Goal: Task Accomplishment & Management: Manage account settings

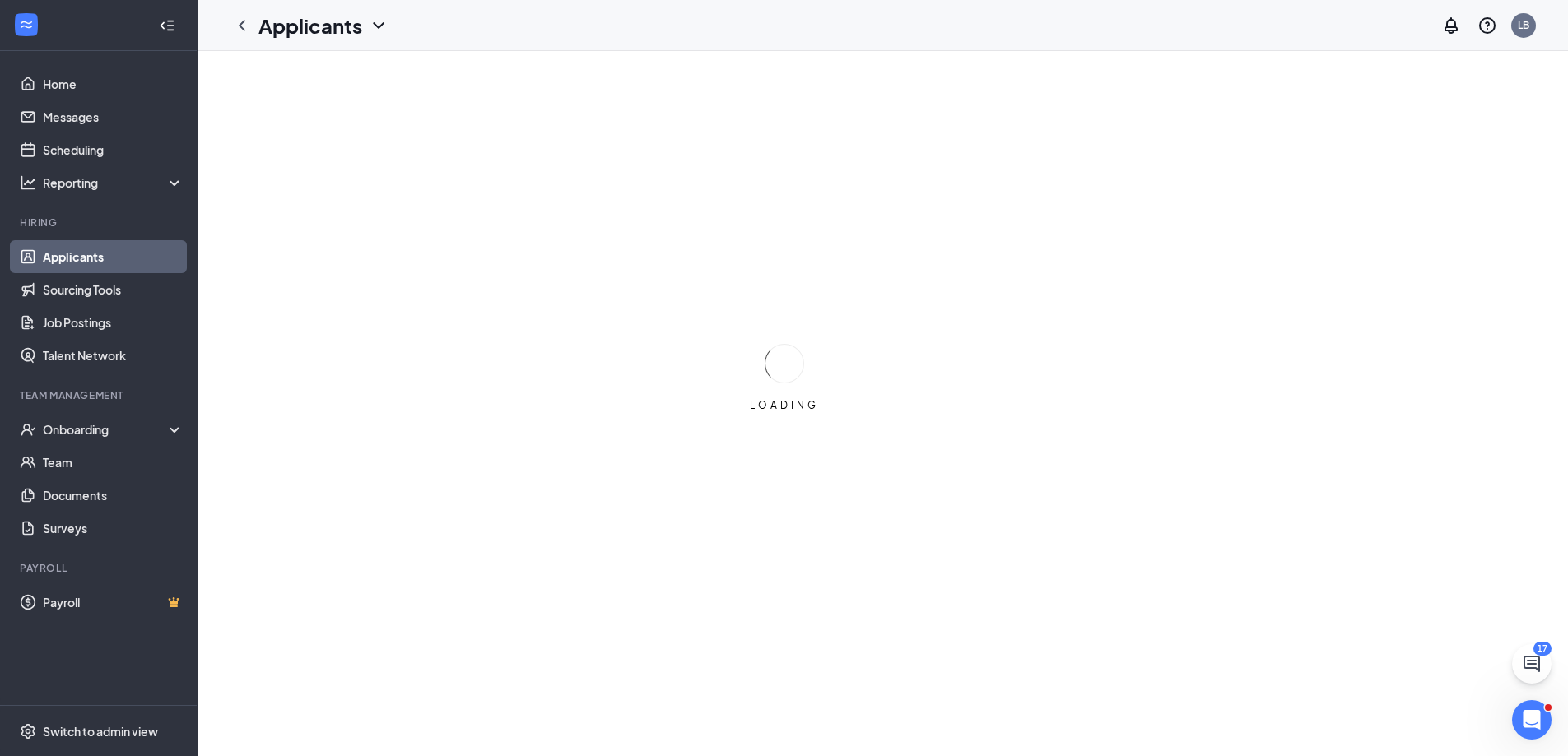
click at [109, 258] on link "Applicants" at bounding box center [113, 256] width 141 height 33
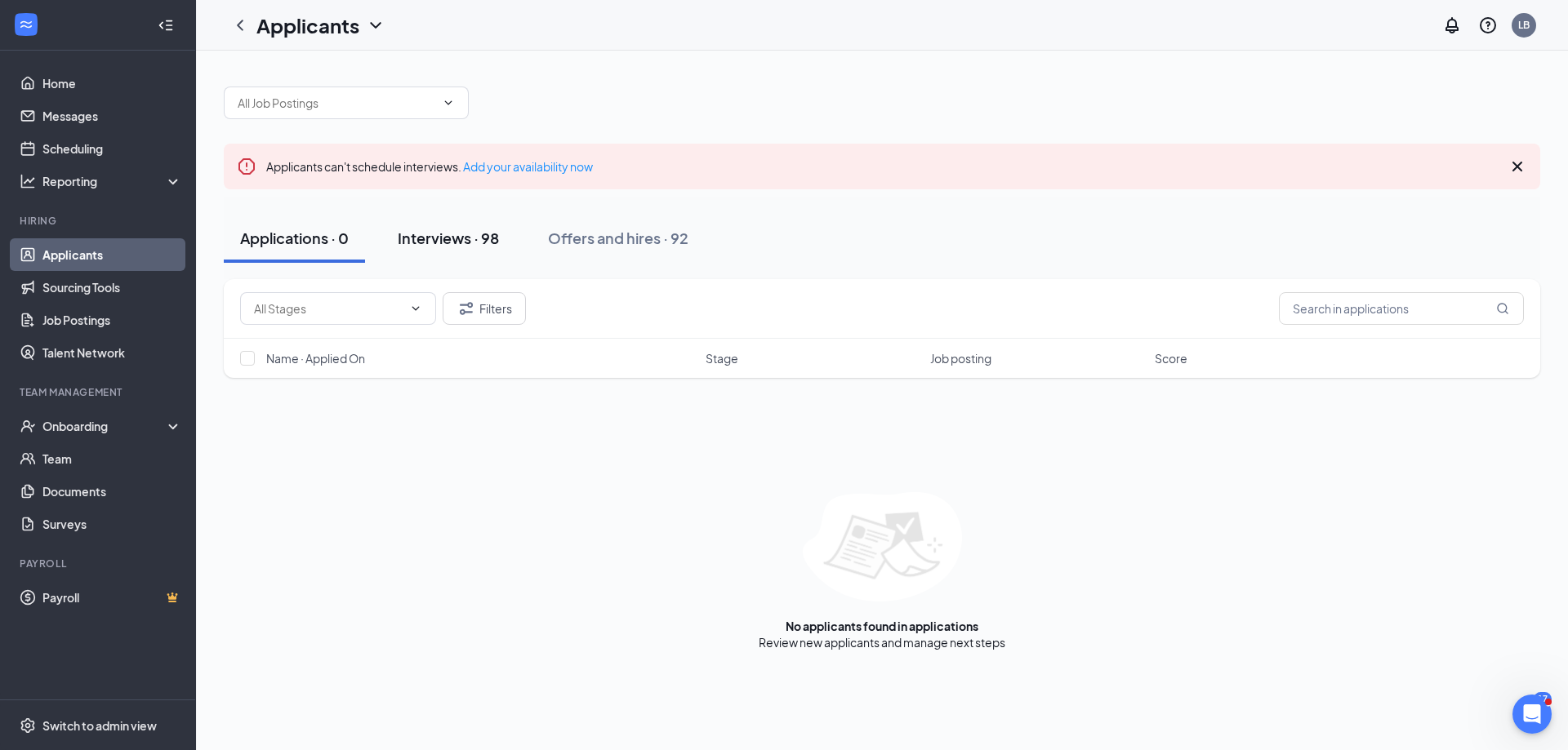
click at [435, 237] on div "Interviews · 98" at bounding box center [448, 237] width 101 height 20
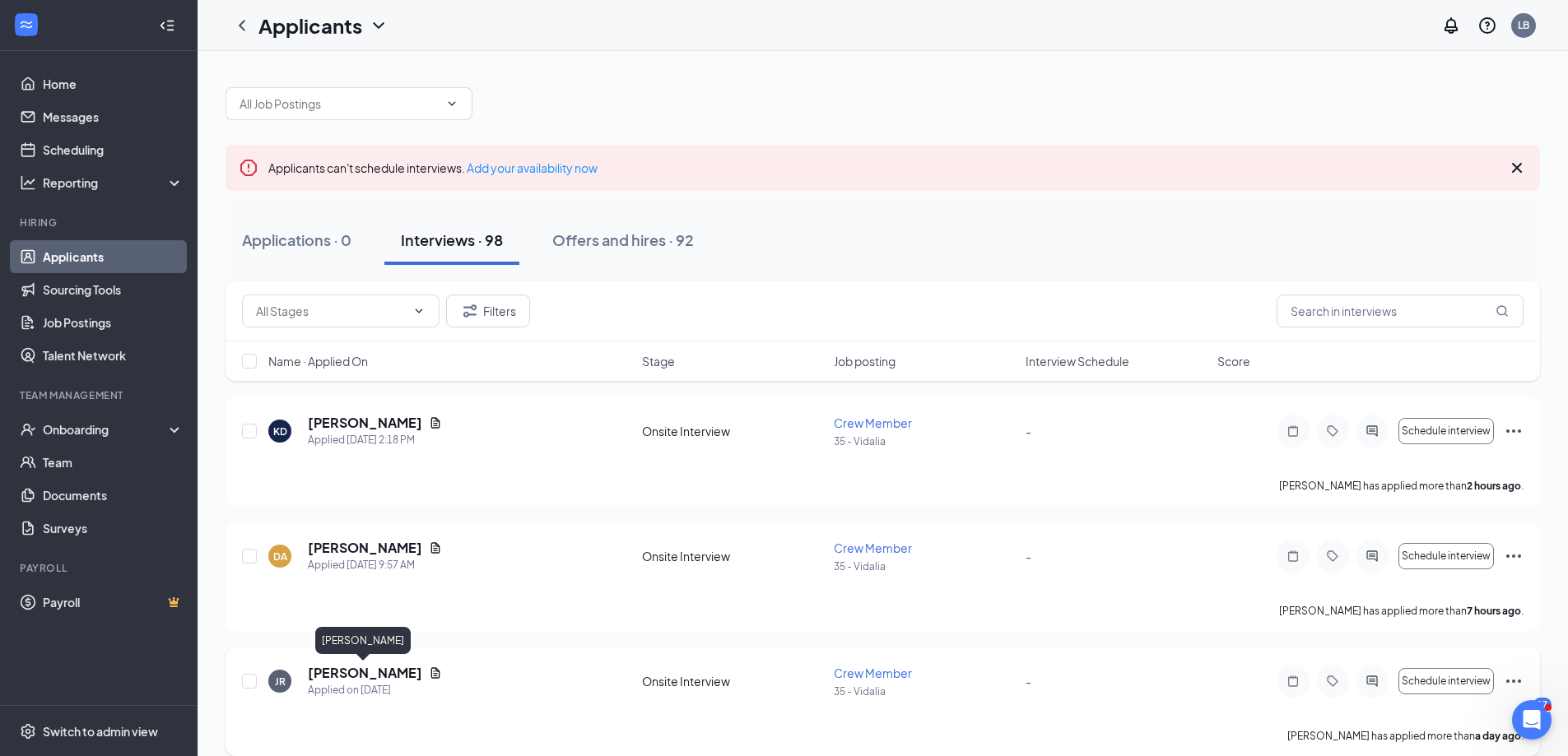
click at [384, 669] on h5 "[PERSON_NAME]" at bounding box center [365, 673] width 115 height 18
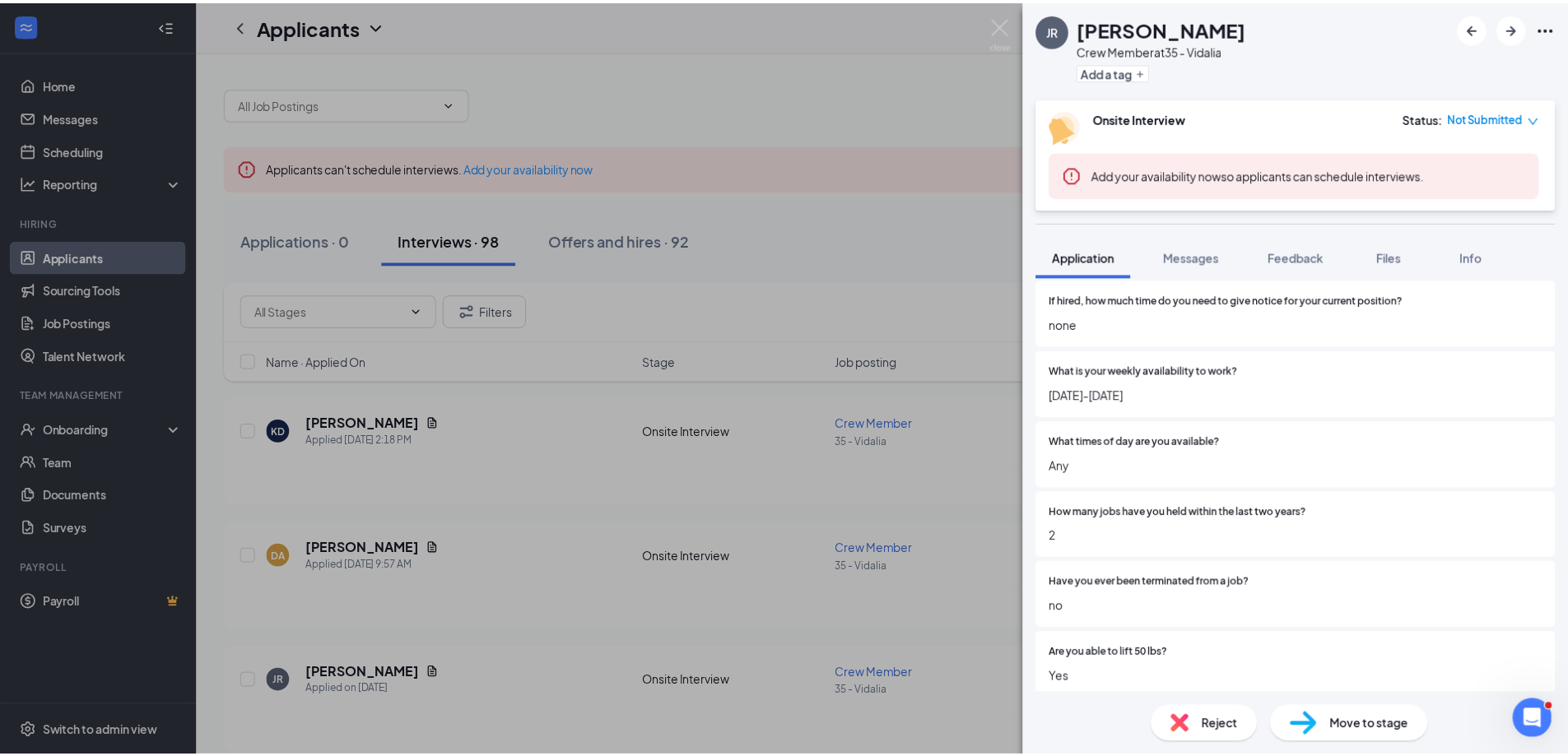
scroll to position [299, 0]
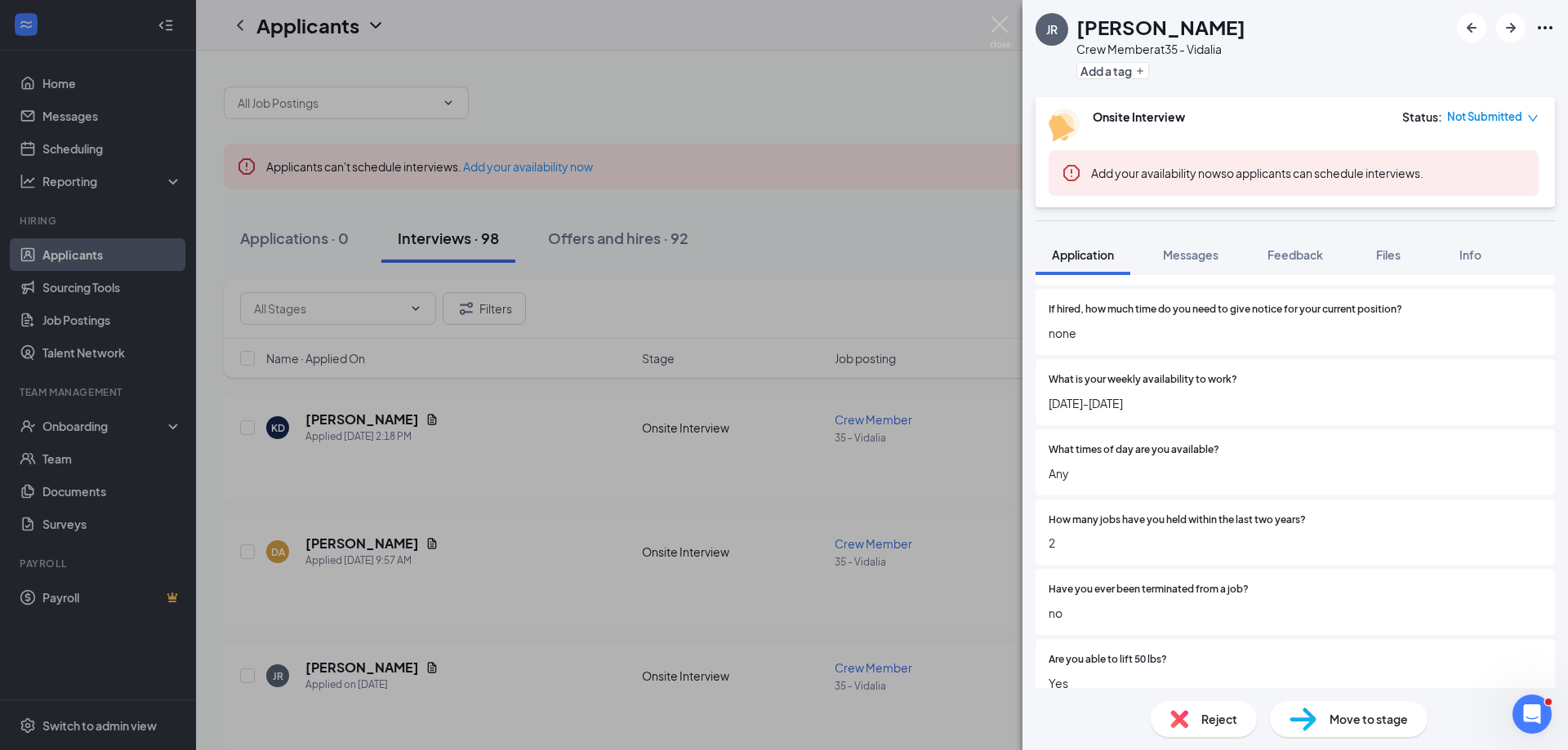
click at [780, 705] on div "JR [PERSON_NAME] Crew Member at 35 - Vidalia Add a tag Onsite Interview Status …" at bounding box center [784, 375] width 1568 height 750
click at [970, 700] on div "JR [PERSON_NAME] Crew Member at 35 - Vidalia Add a tag Onsite Interview Status …" at bounding box center [784, 375] width 1568 height 750
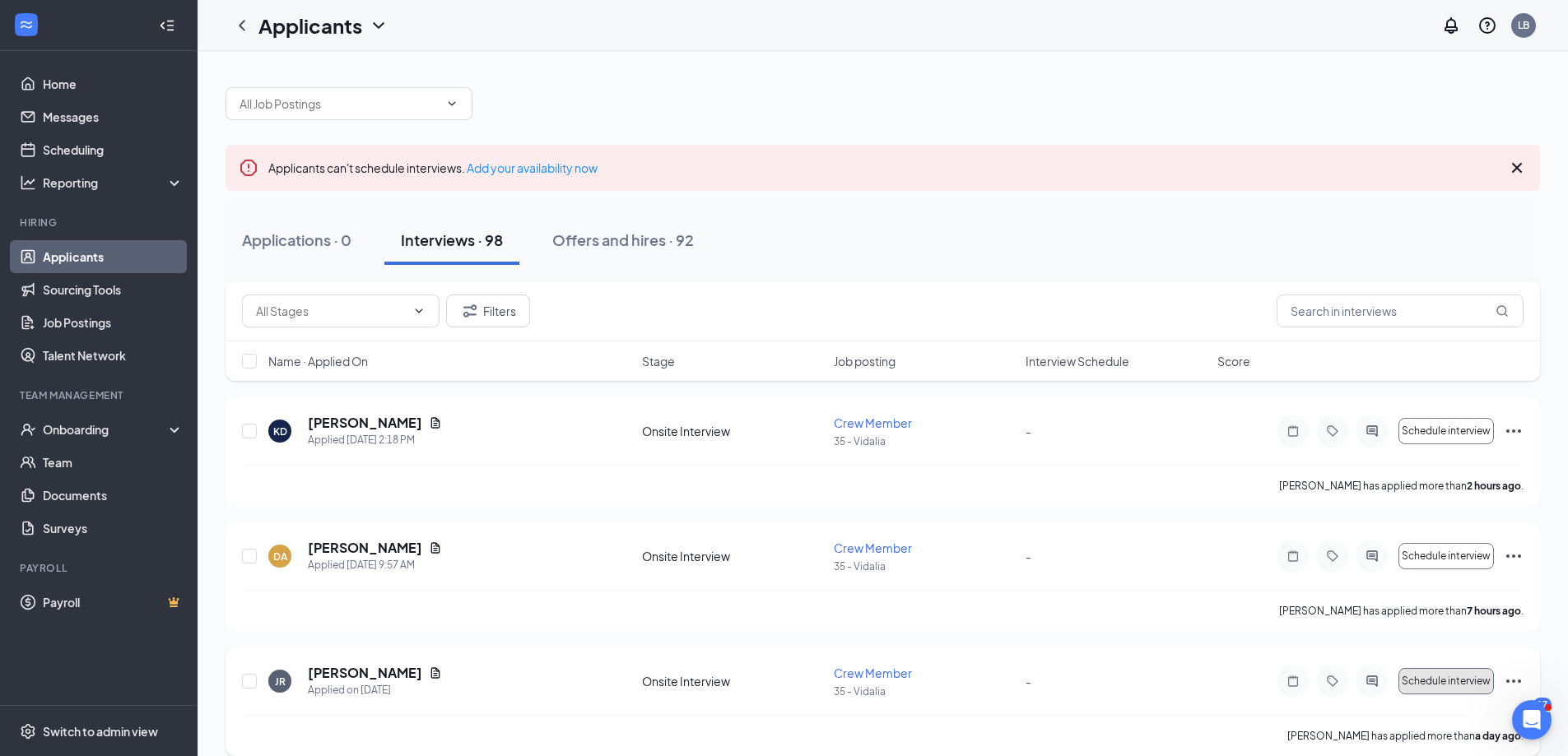
click at [1465, 681] on span "Schedule interview" at bounding box center [1446, 681] width 89 height 12
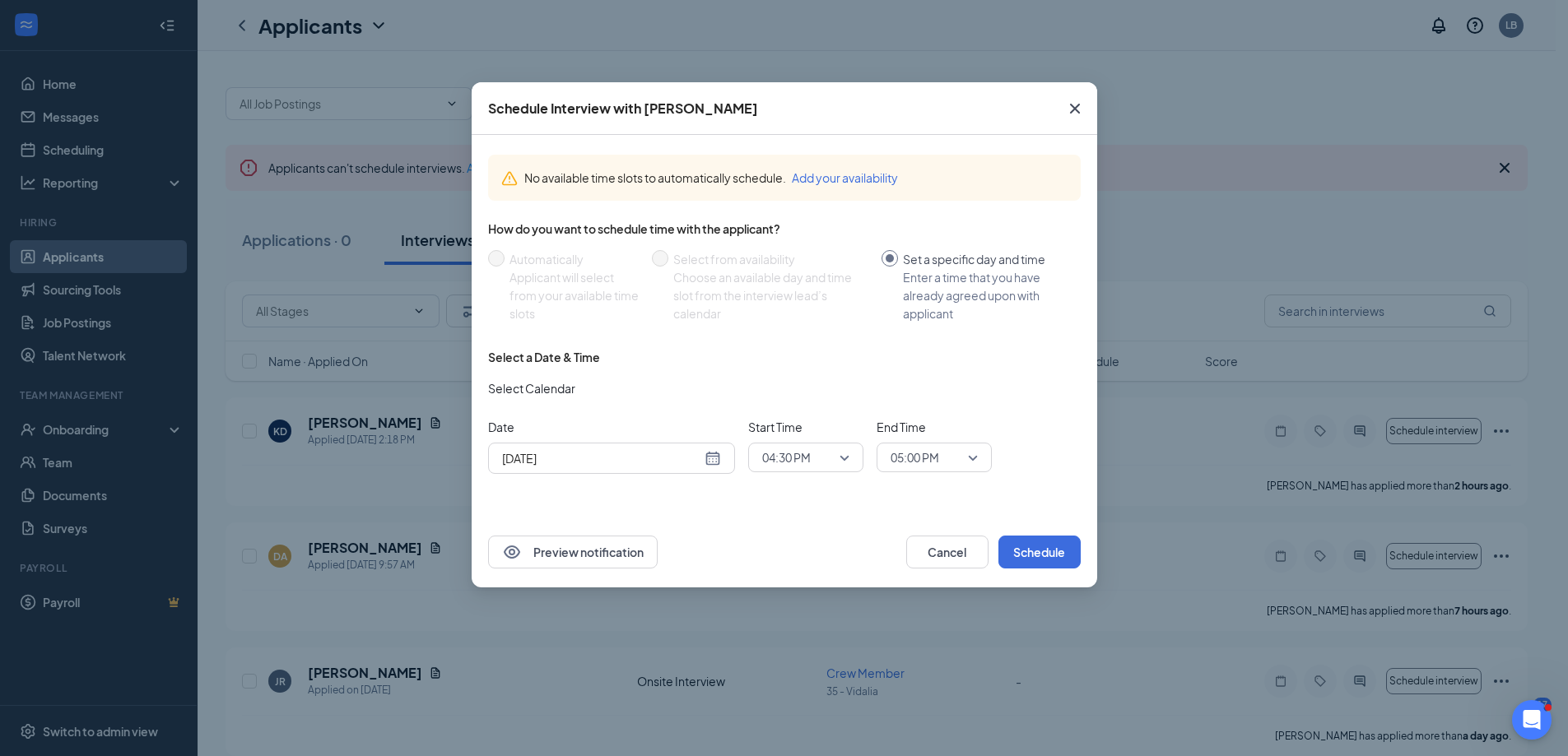
click at [710, 461] on div "[DATE]" at bounding box center [611, 458] width 219 height 18
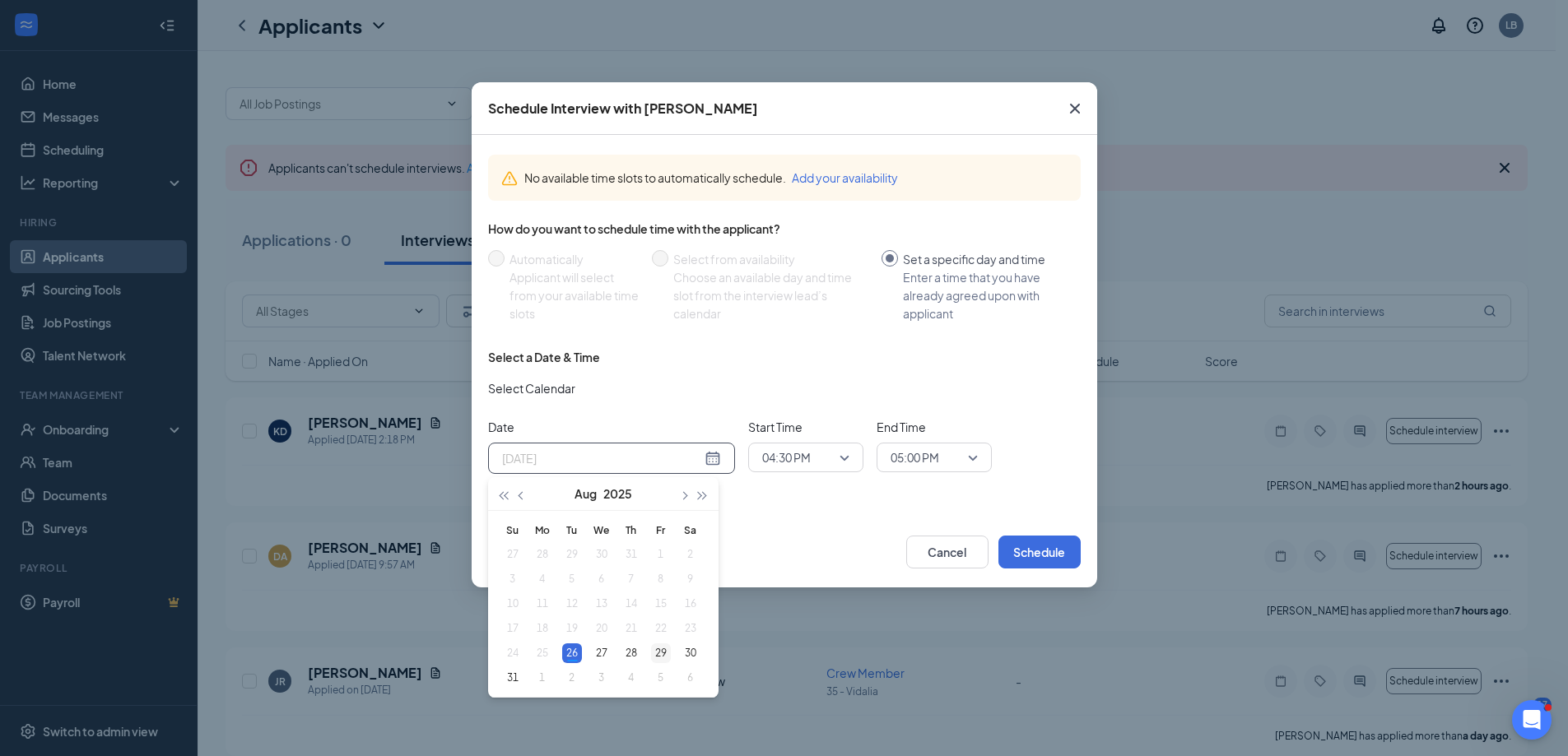
type input "[DATE]"
click at [660, 651] on div "29" at bounding box center [661, 653] width 19 height 19
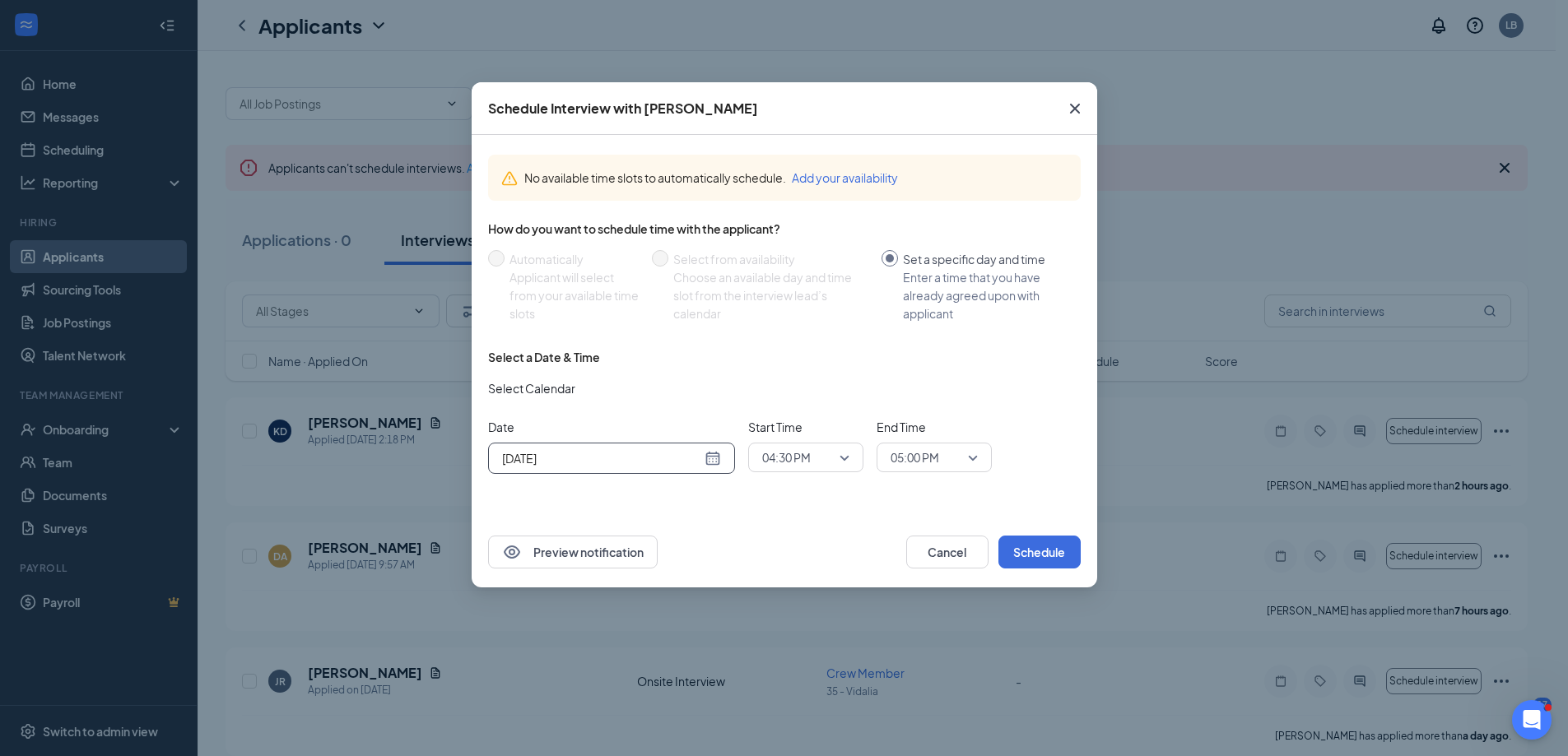
click at [975, 457] on span "05:00 PM" at bounding box center [934, 458] width 87 height 25
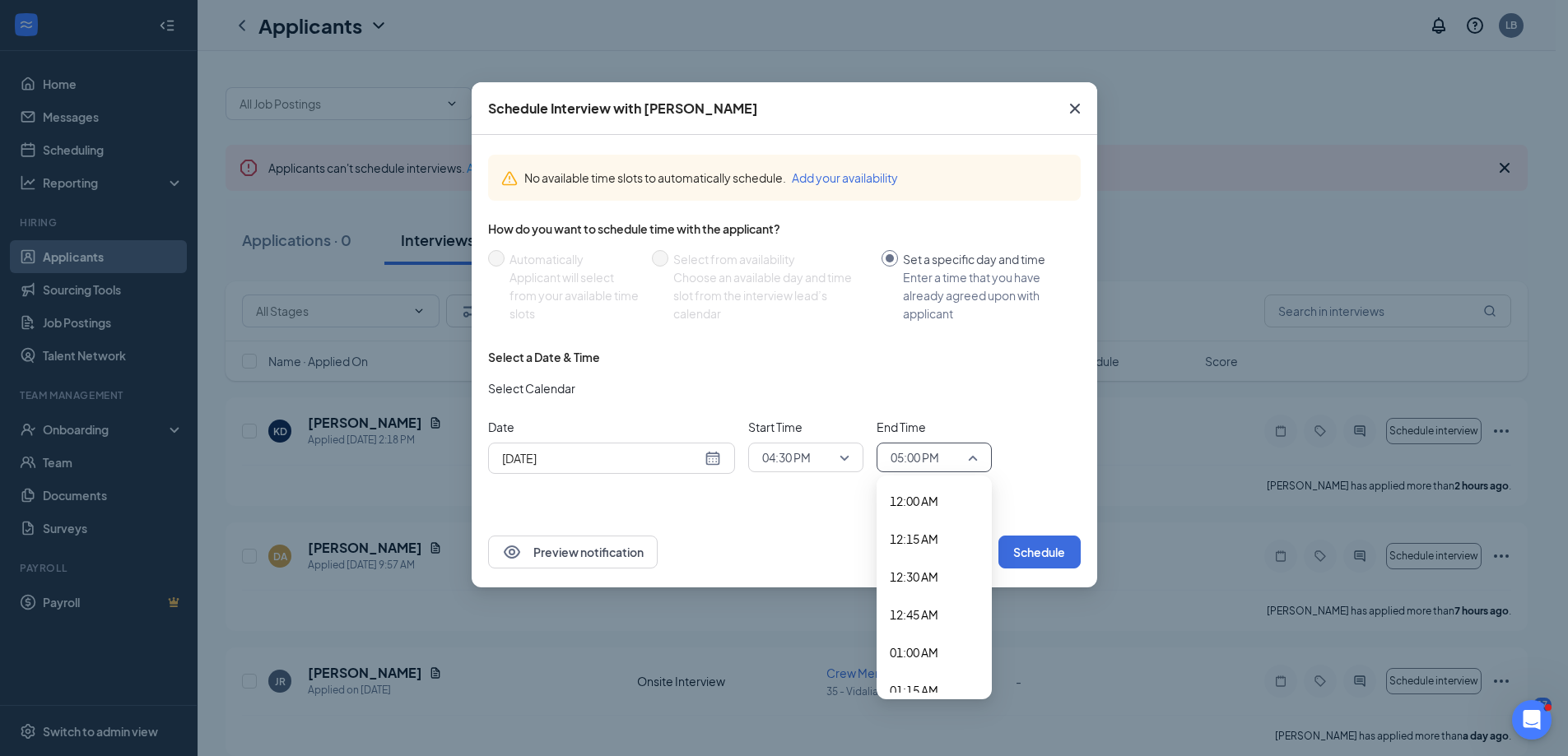
scroll to position [2402, 0]
click at [928, 634] on span "04:45 PM" at bounding box center [914, 634] width 48 height 18
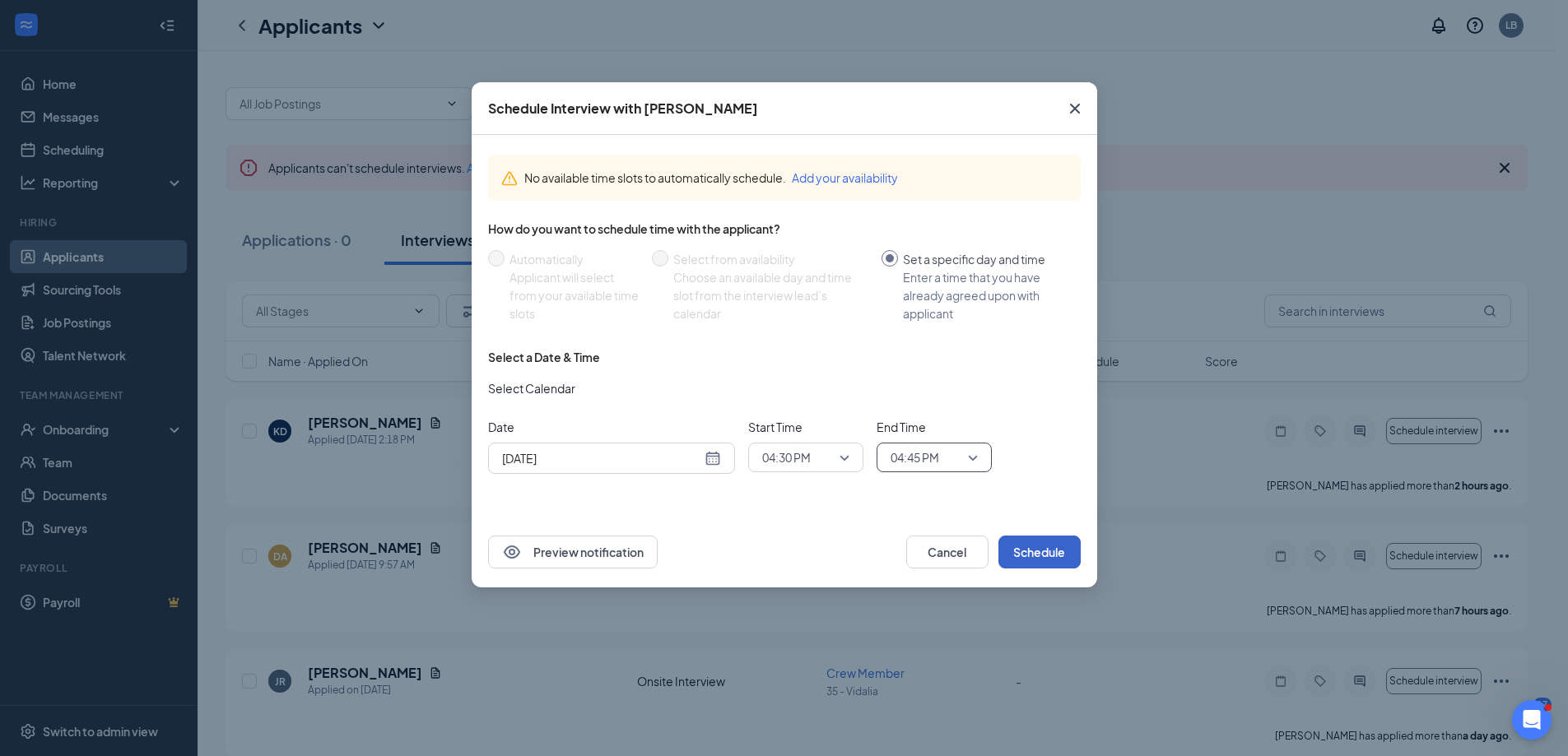
click at [1026, 543] on button "Schedule" at bounding box center [1039, 552] width 82 height 33
